Goal: Use online tool/utility: Utilize a website feature to perform a specific function

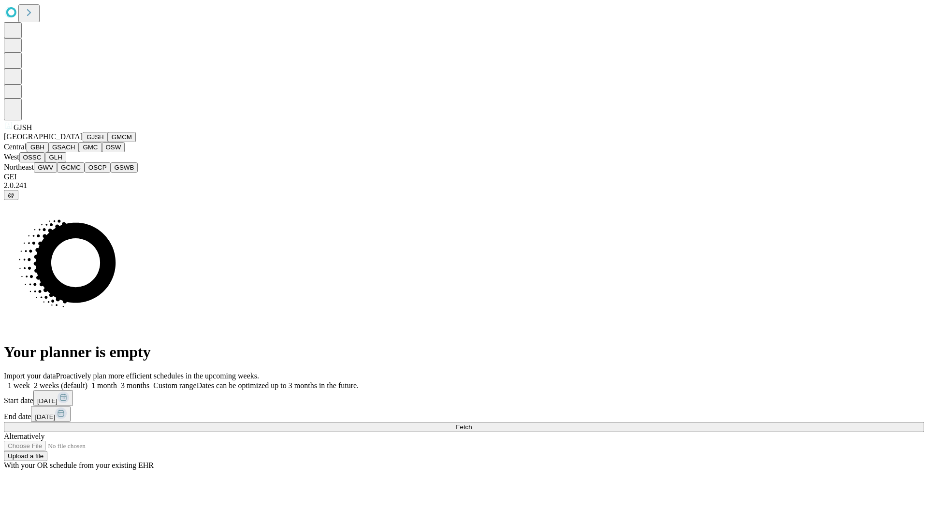
click at [83, 142] on button "GJSH" at bounding box center [95, 137] width 25 height 10
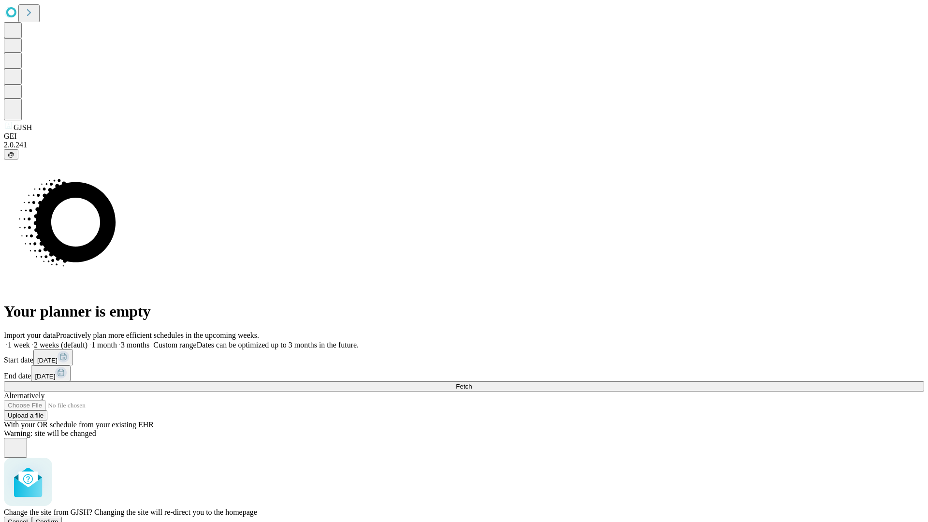
click at [59, 518] on span "Confirm" at bounding box center [47, 521] width 23 height 7
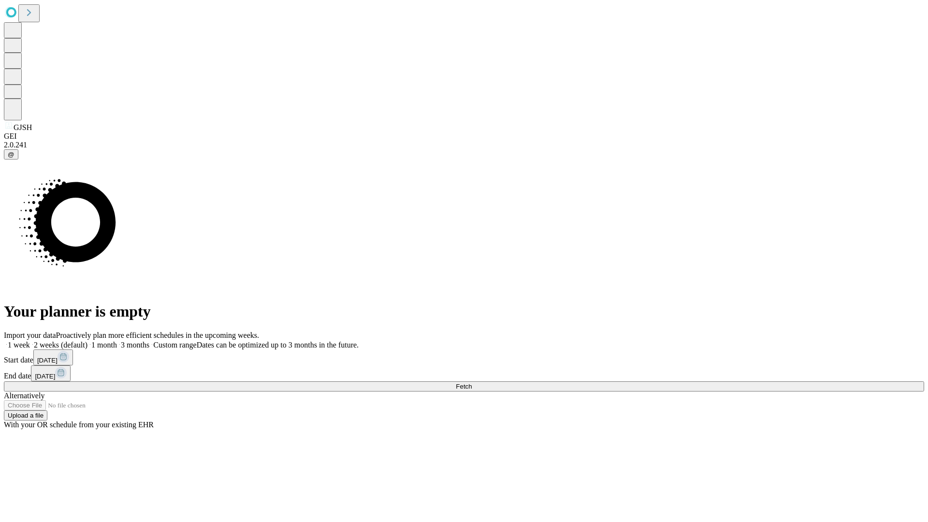
click at [88, 341] on label "2 weeks (default)" at bounding box center [59, 345] width 58 height 8
click at [472, 383] on span "Fetch" at bounding box center [464, 386] width 16 height 7
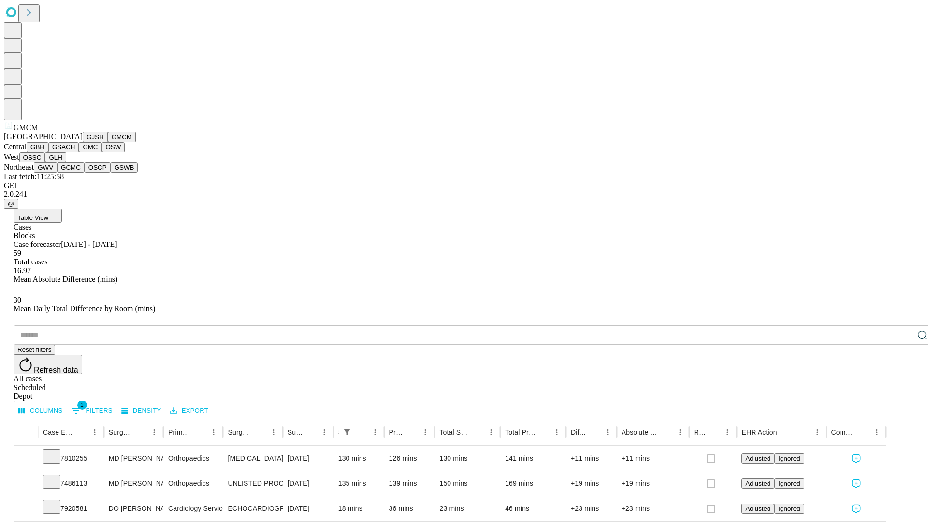
click at [48, 152] on button "GBH" at bounding box center [38, 147] width 22 height 10
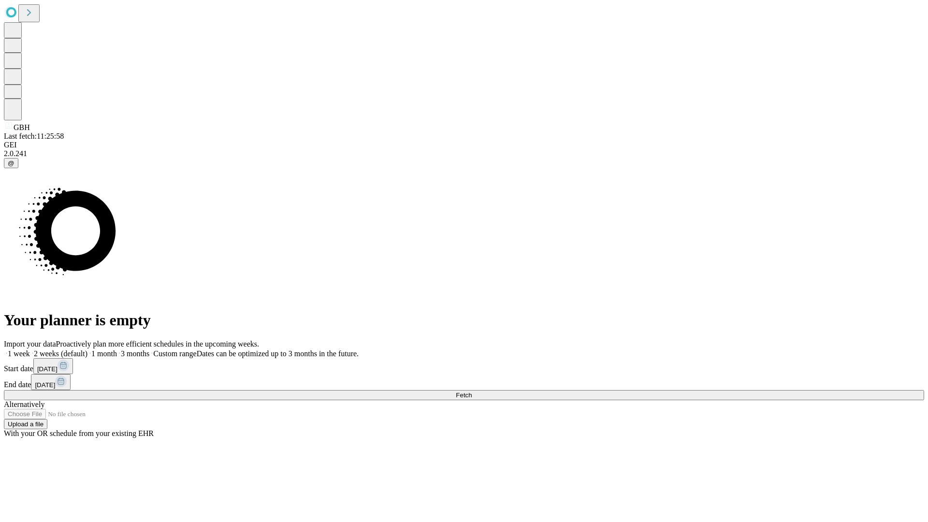
click at [472, 392] on span "Fetch" at bounding box center [464, 395] width 16 height 7
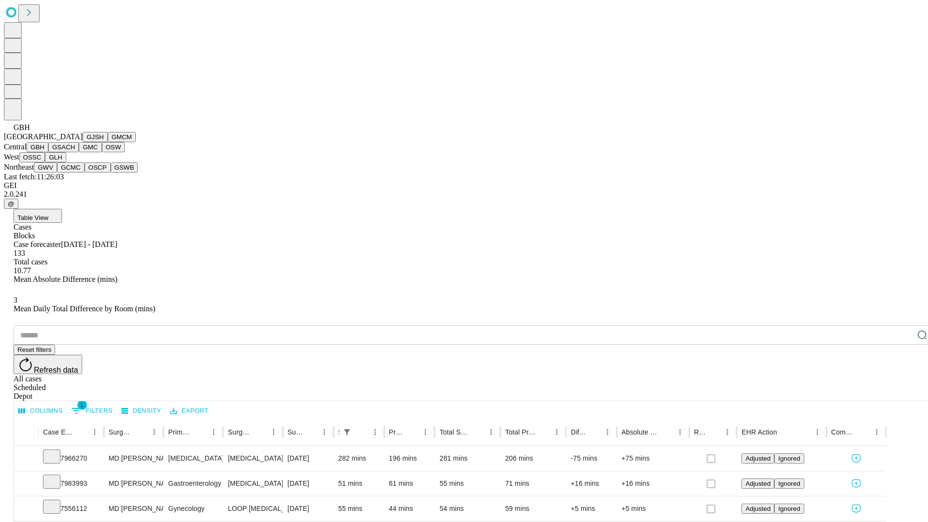
click at [75, 152] on button "GSACH" at bounding box center [63, 147] width 30 height 10
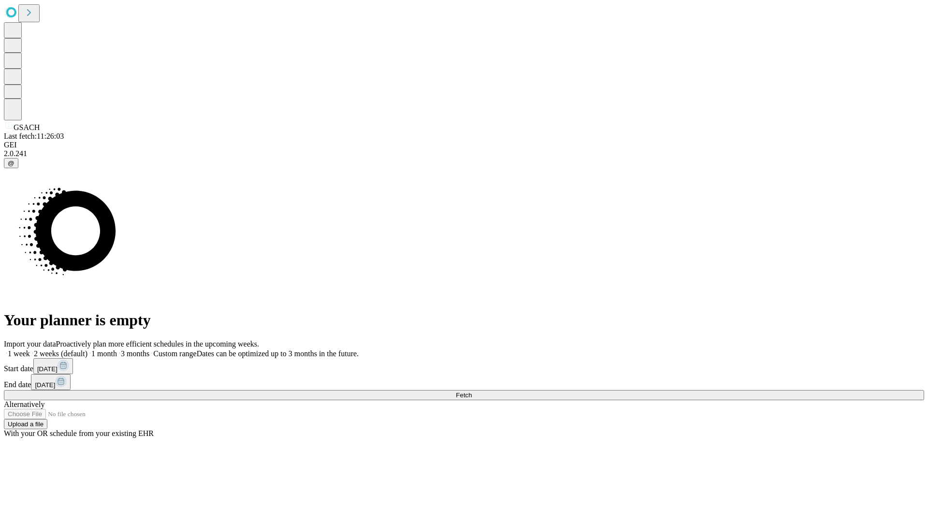
click at [472, 392] on span "Fetch" at bounding box center [464, 395] width 16 height 7
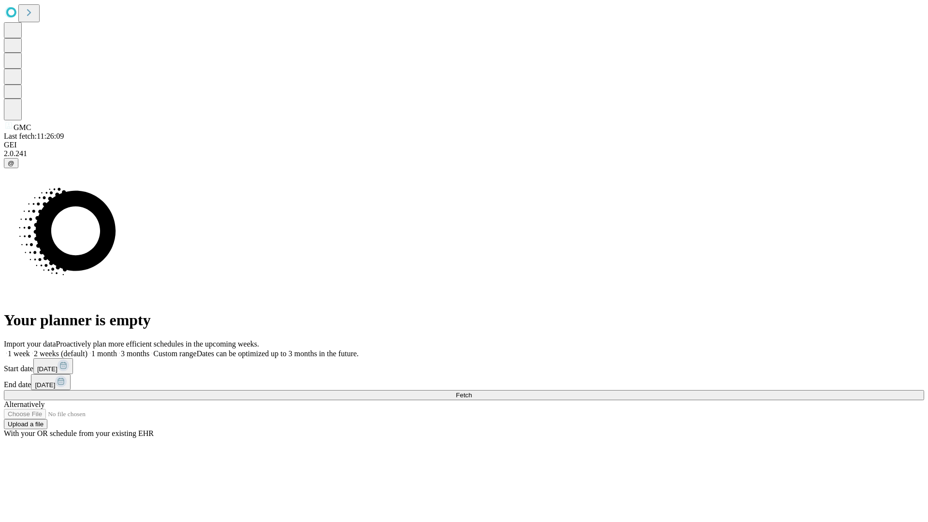
click at [88, 350] on label "2 weeks (default)" at bounding box center [59, 354] width 58 height 8
click at [472, 392] on span "Fetch" at bounding box center [464, 395] width 16 height 7
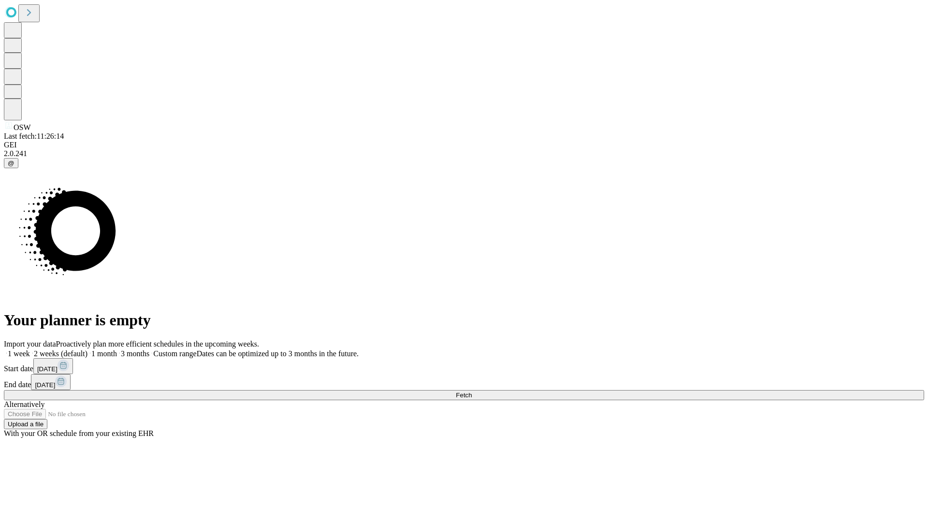
click at [88, 350] on label "2 weeks (default)" at bounding box center [59, 354] width 58 height 8
click at [472, 392] on span "Fetch" at bounding box center [464, 395] width 16 height 7
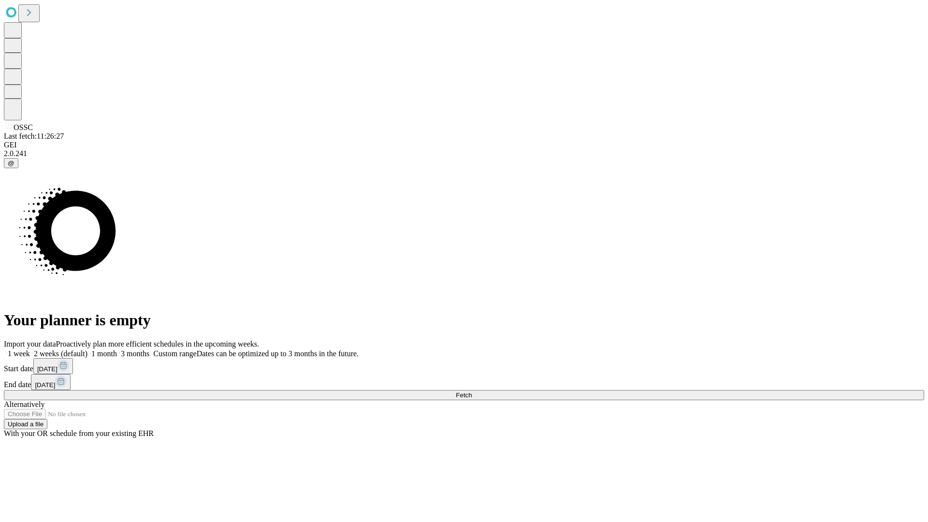
click at [88, 350] on label "2 weeks (default)" at bounding box center [59, 354] width 58 height 8
click at [472, 392] on span "Fetch" at bounding box center [464, 395] width 16 height 7
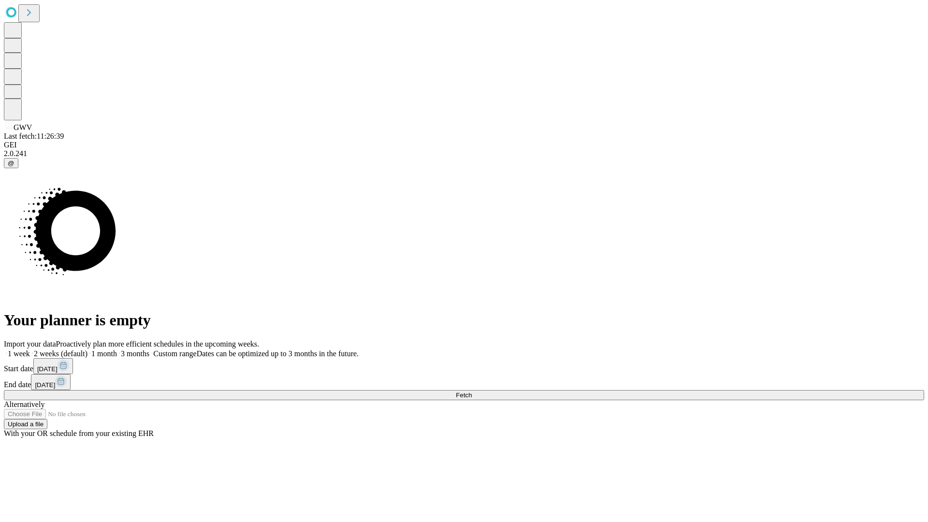
click at [88, 350] on label "2 weeks (default)" at bounding box center [59, 354] width 58 height 8
click at [472, 392] on span "Fetch" at bounding box center [464, 395] width 16 height 7
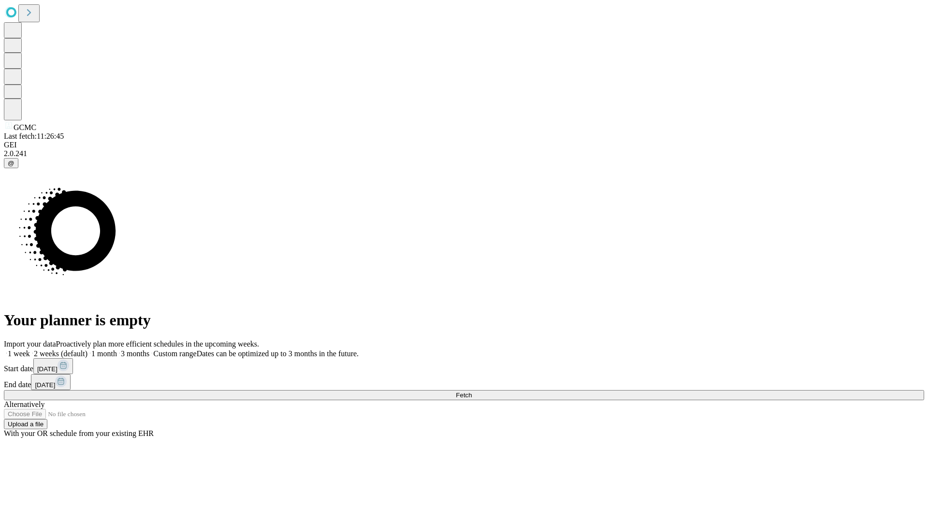
click at [88, 350] on label "2 weeks (default)" at bounding box center [59, 354] width 58 height 8
click at [472, 392] on span "Fetch" at bounding box center [464, 395] width 16 height 7
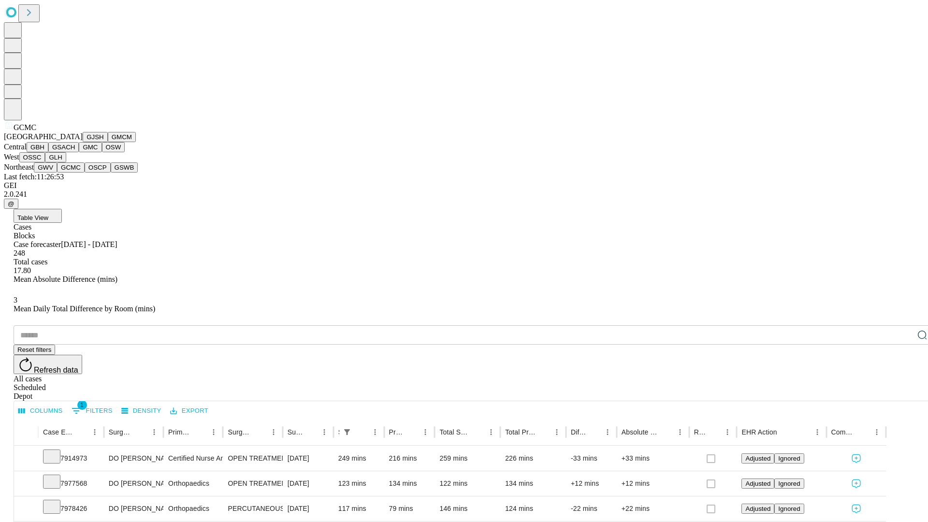
click at [85, 173] on button "OSCP" at bounding box center [98, 167] width 26 height 10
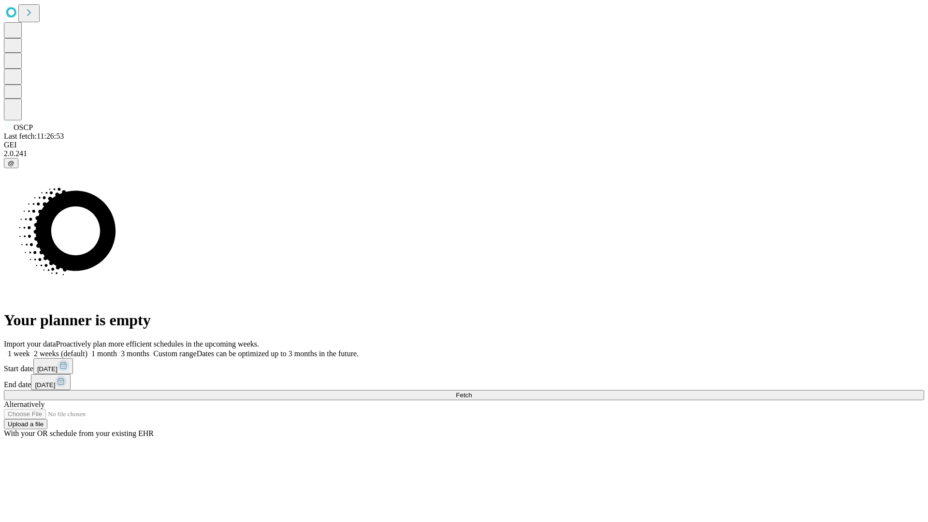
click at [88, 350] on label "2 weeks (default)" at bounding box center [59, 354] width 58 height 8
click at [472, 392] on span "Fetch" at bounding box center [464, 395] width 16 height 7
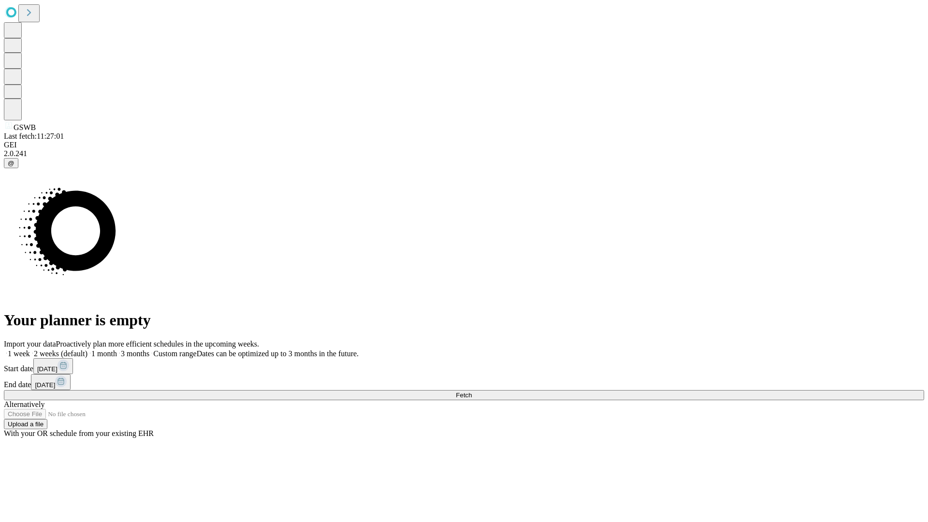
click at [88, 350] on label "2 weeks (default)" at bounding box center [59, 354] width 58 height 8
click at [472, 392] on span "Fetch" at bounding box center [464, 395] width 16 height 7
